Goal: Information Seeking & Learning: Learn about a topic

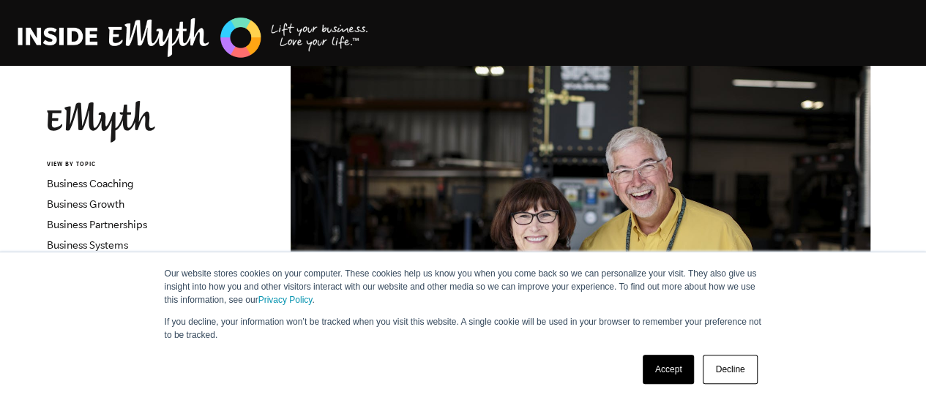
click at [670, 372] on link "Accept" at bounding box center [669, 369] width 52 height 29
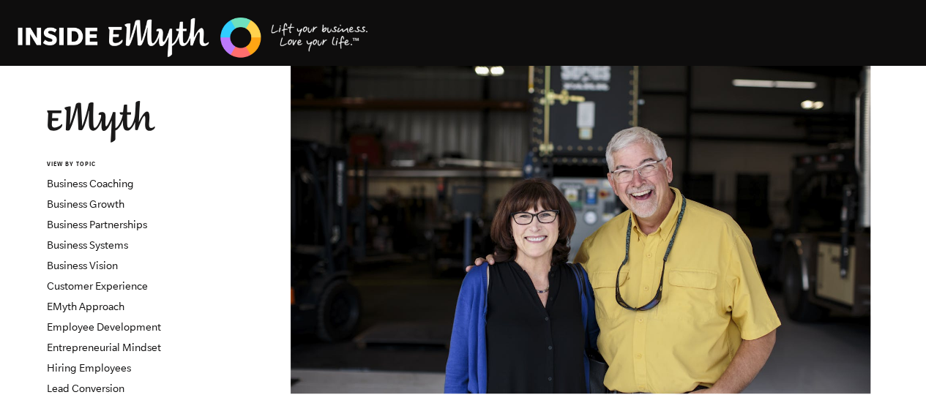
click at [130, 31] on img at bounding box center [193, 37] width 351 height 45
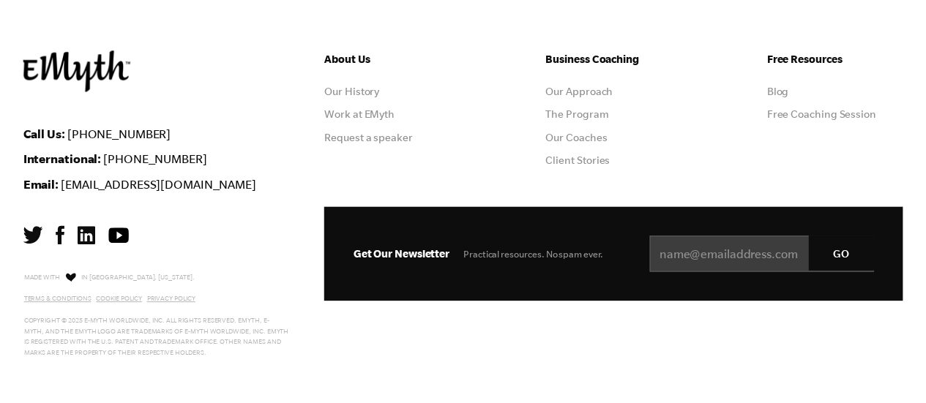
scroll to position [4156, 0]
